Goal: Navigation & Orientation: Find specific page/section

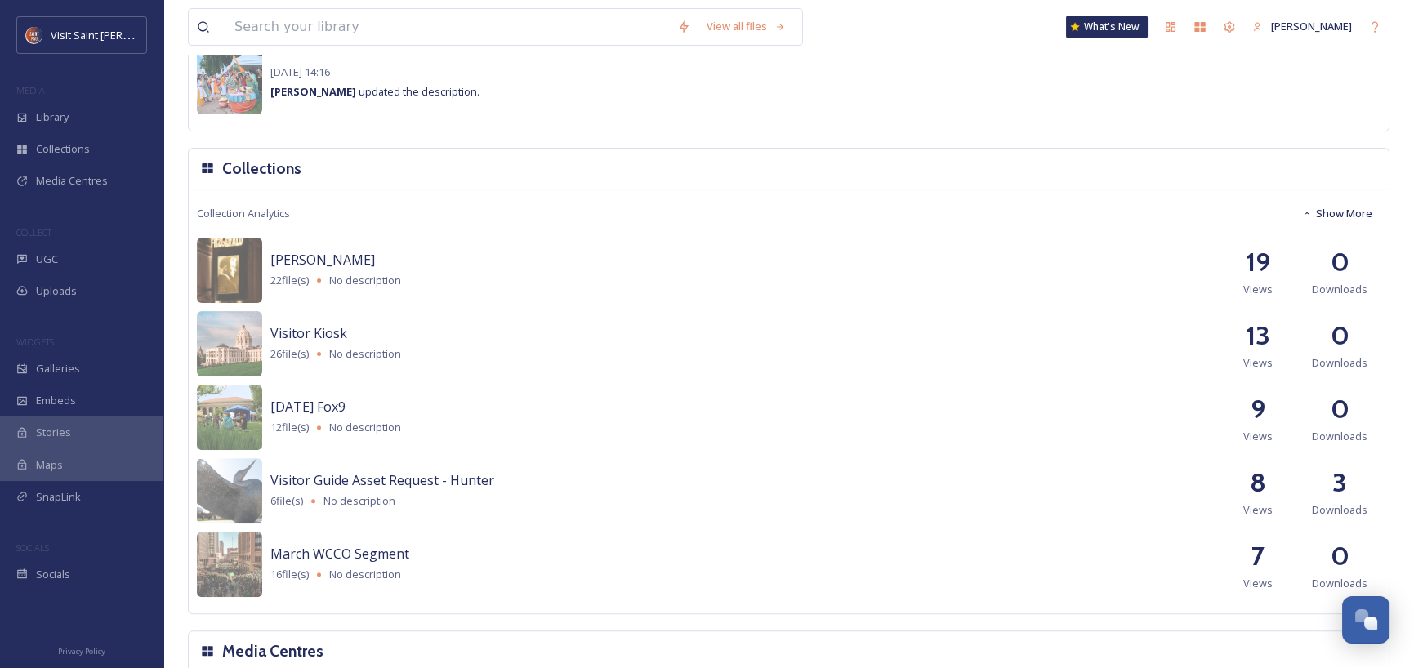
scroll to position [1634, 0]
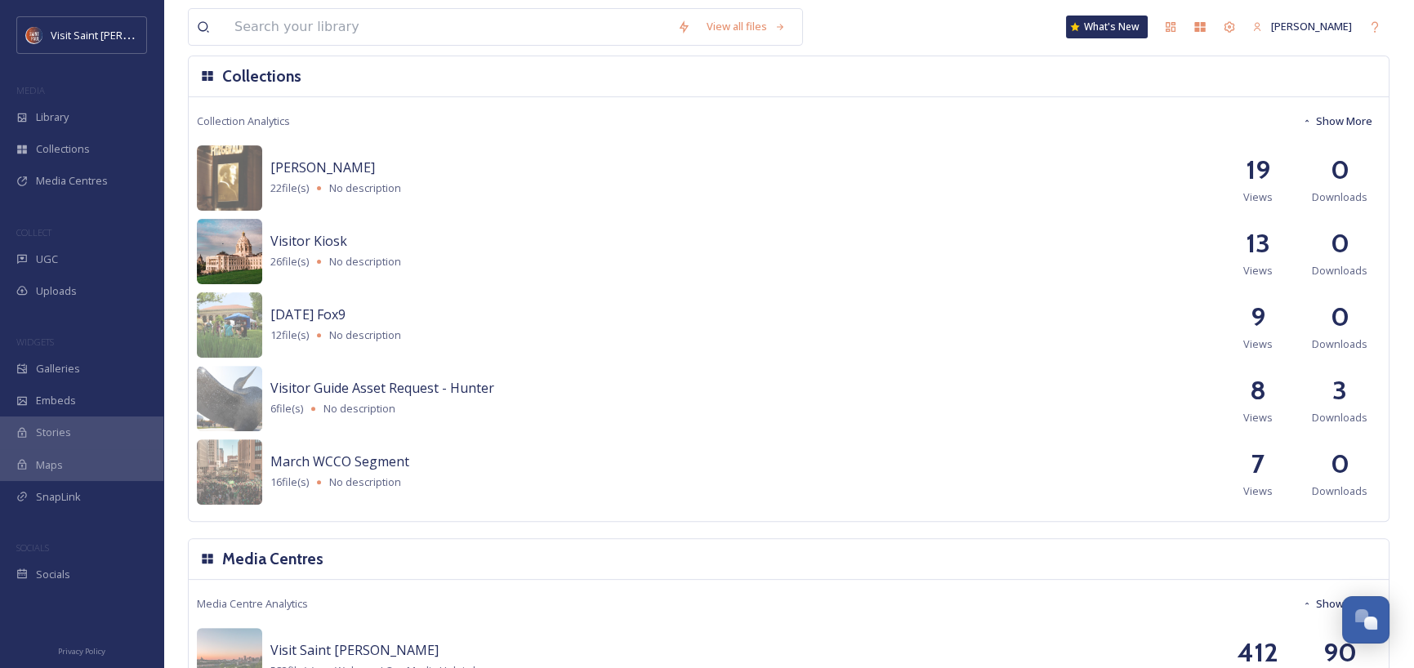
click at [258, 245] on img at bounding box center [229, 251] width 65 height 65
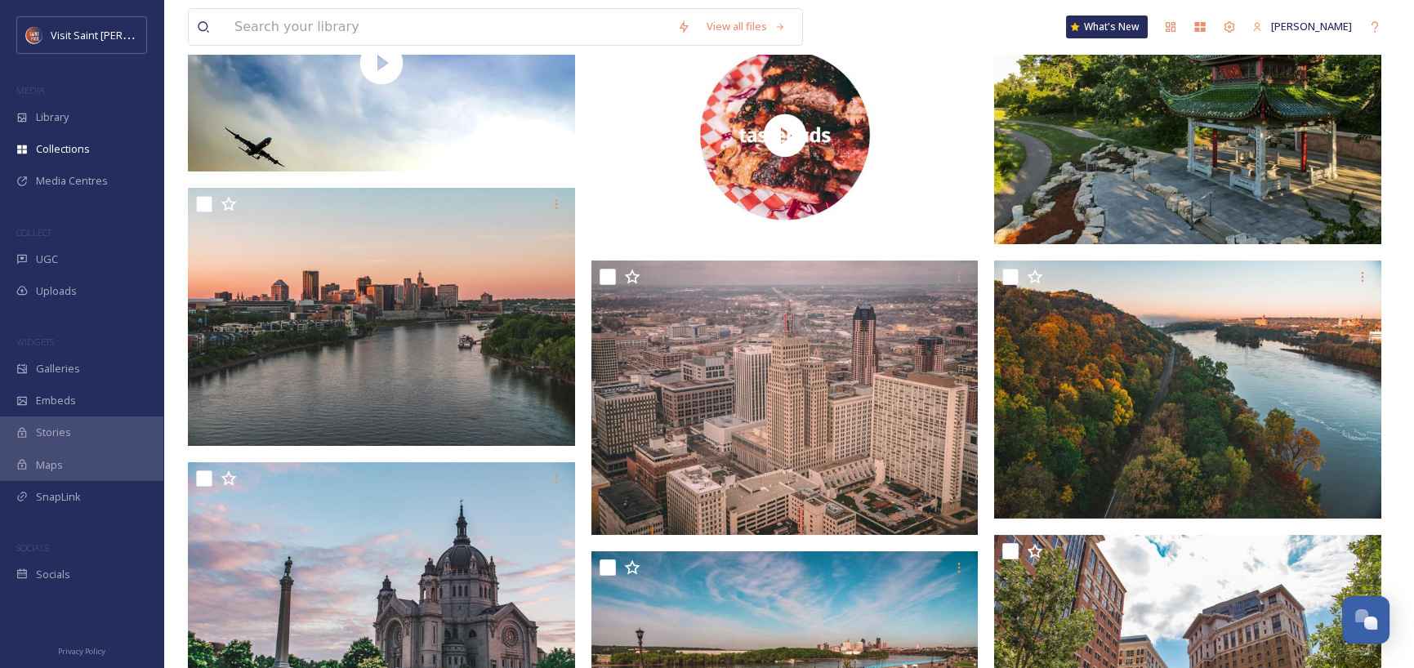
scroll to position [1019, 0]
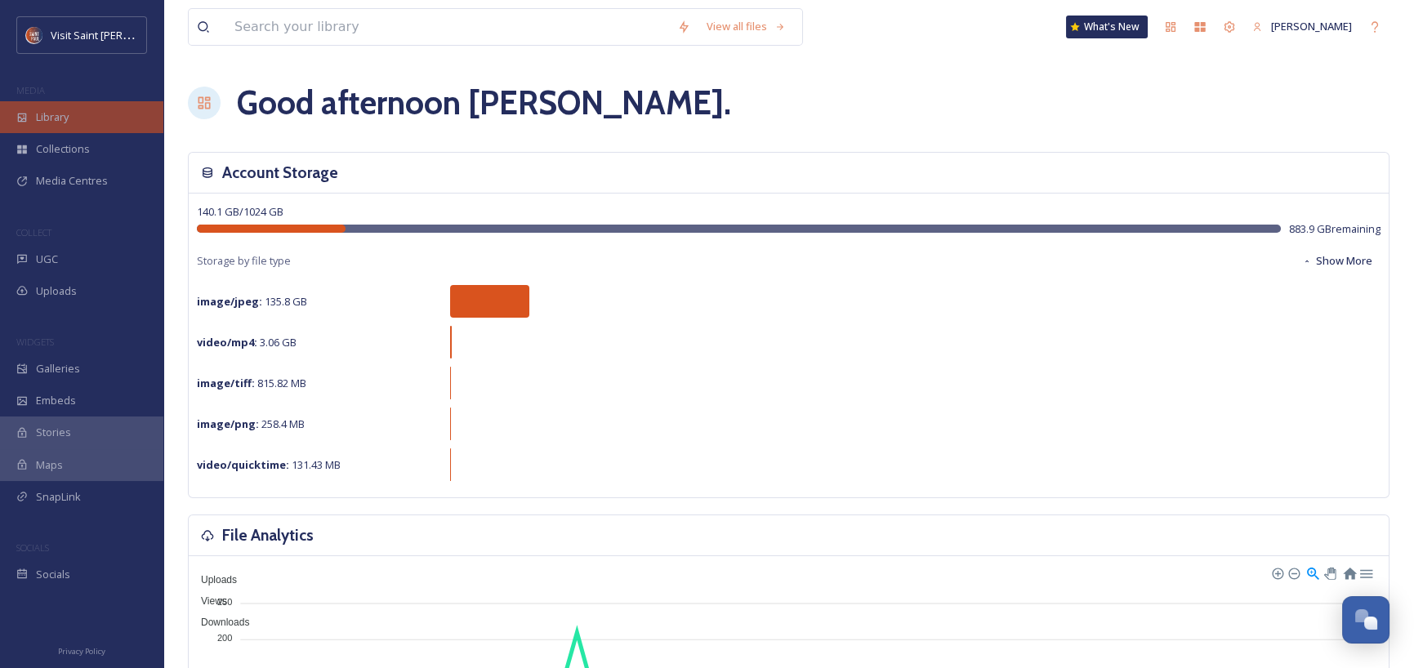
click at [82, 117] on div "Library" at bounding box center [81, 117] width 163 height 32
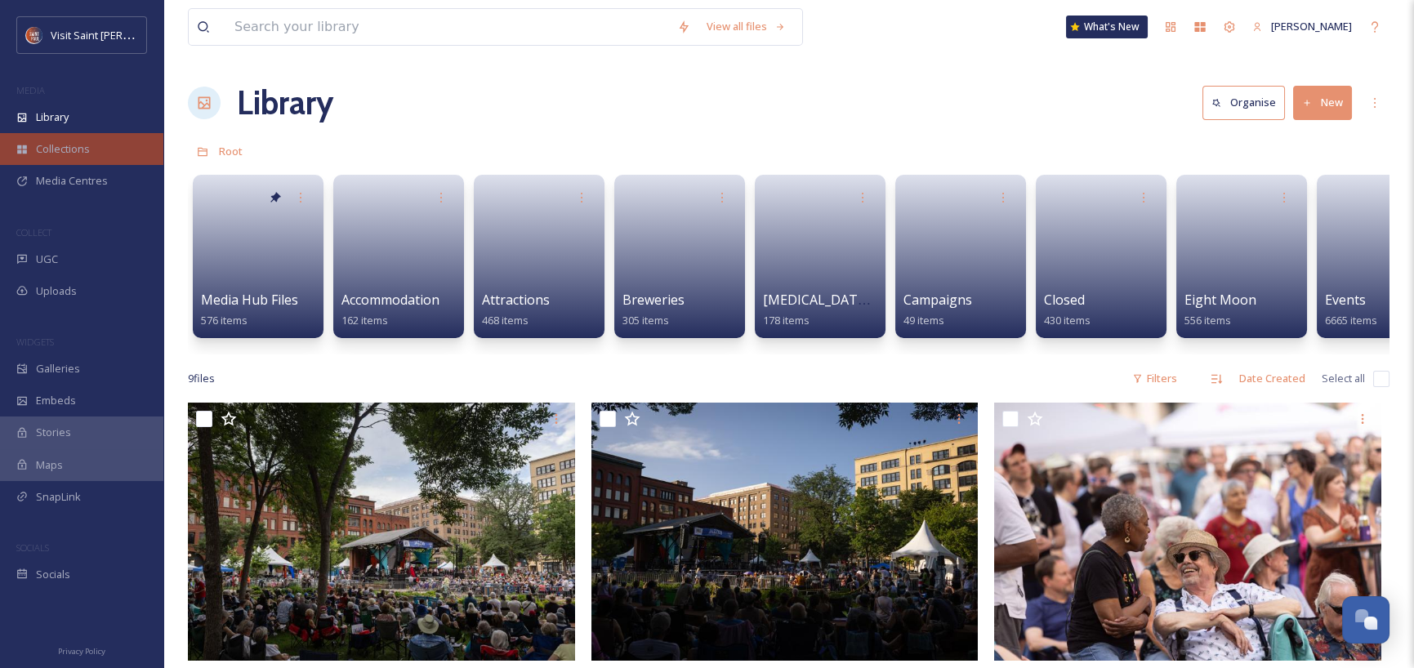
click at [85, 153] on span "Collections" at bounding box center [63, 149] width 54 height 16
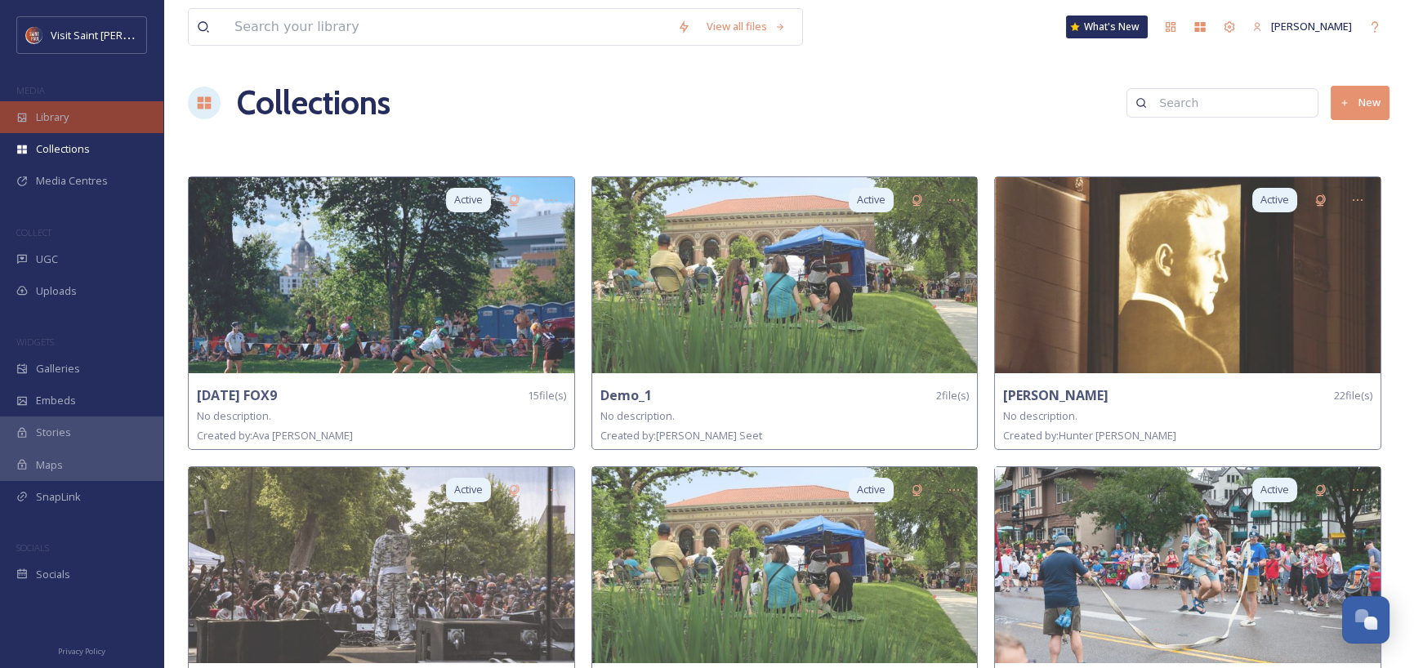
click at [44, 114] on span "Library" at bounding box center [52, 117] width 33 height 16
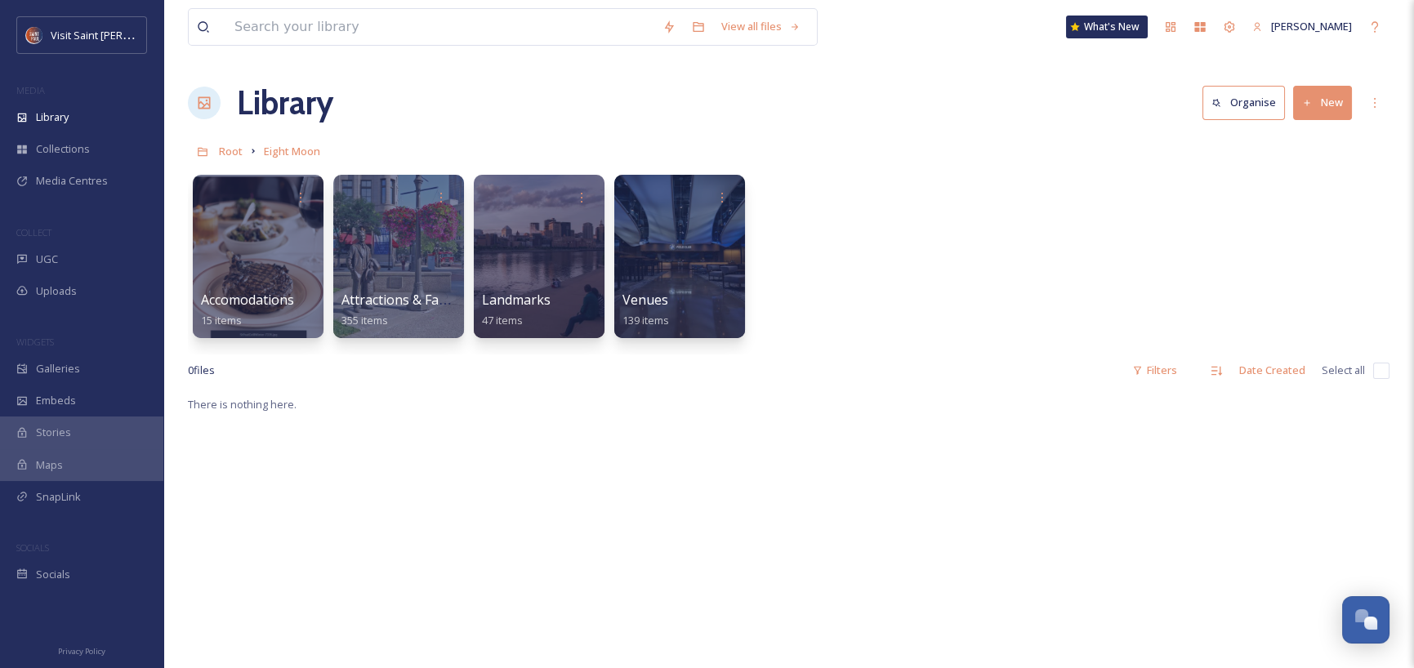
click at [98, 173] on span "Media Centres" at bounding box center [72, 181] width 72 height 16
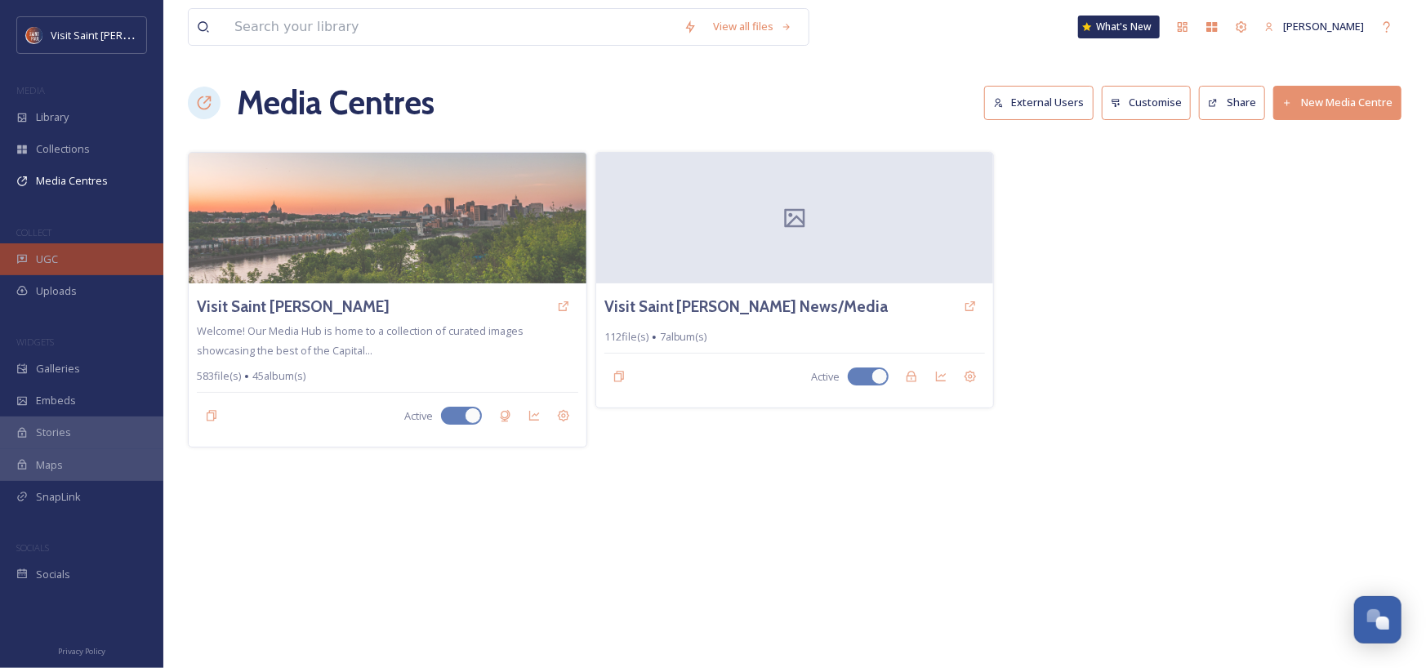
click at [89, 251] on div "UGC" at bounding box center [81, 259] width 163 height 32
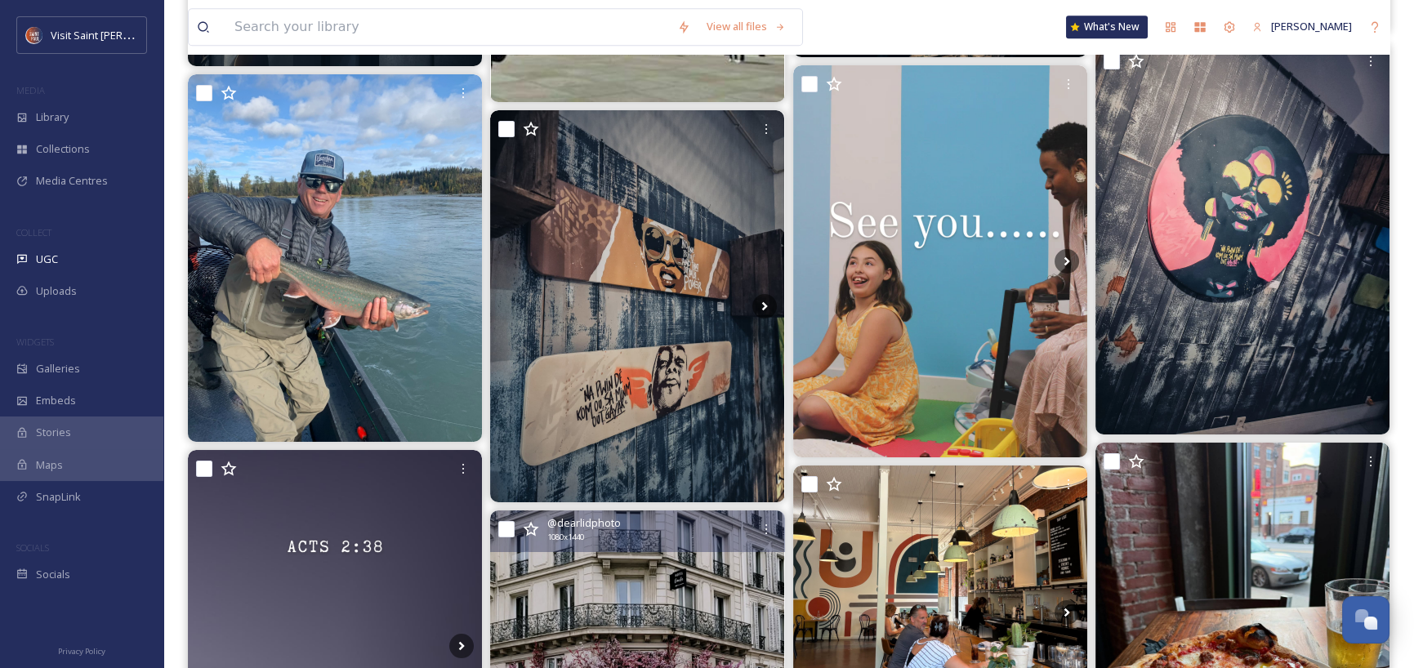
scroll to position [4248, 0]
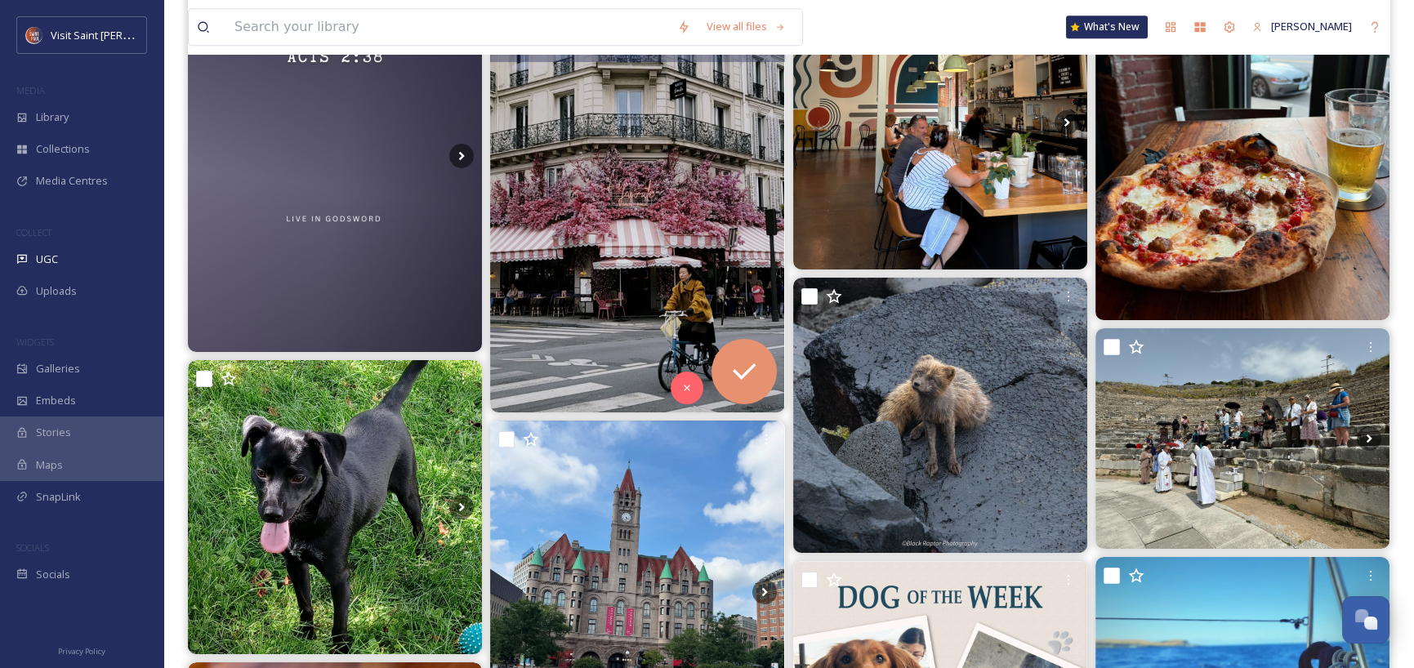
click at [609, 198] on img at bounding box center [637, 216] width 294 height 392
